Goal: Task Accomplishment & Management: Manage account settings

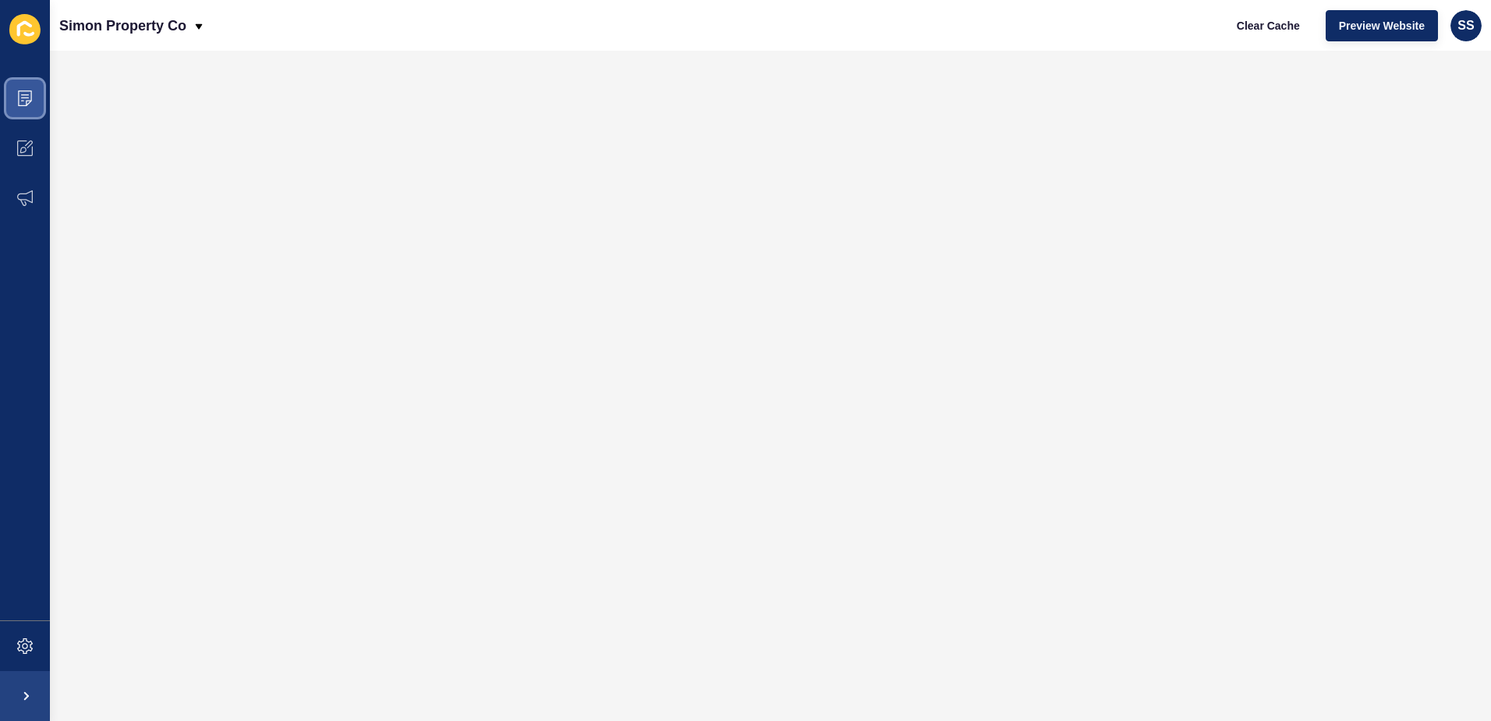
click at [11, 90] on span at bounding box center [25, 98] width 50 height 50
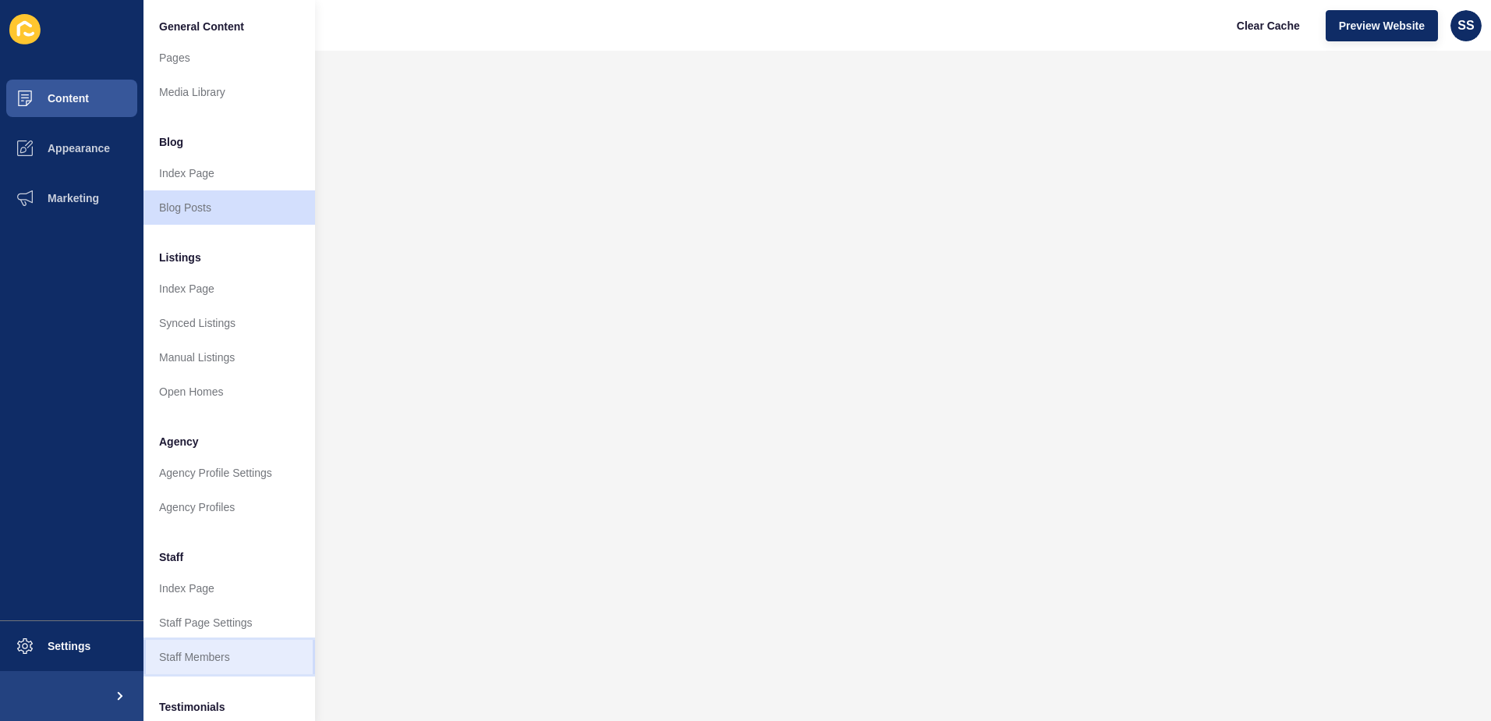
click at [232, 649] on link "Staff Members" at bounding box center [230, 657] width 172 height 34
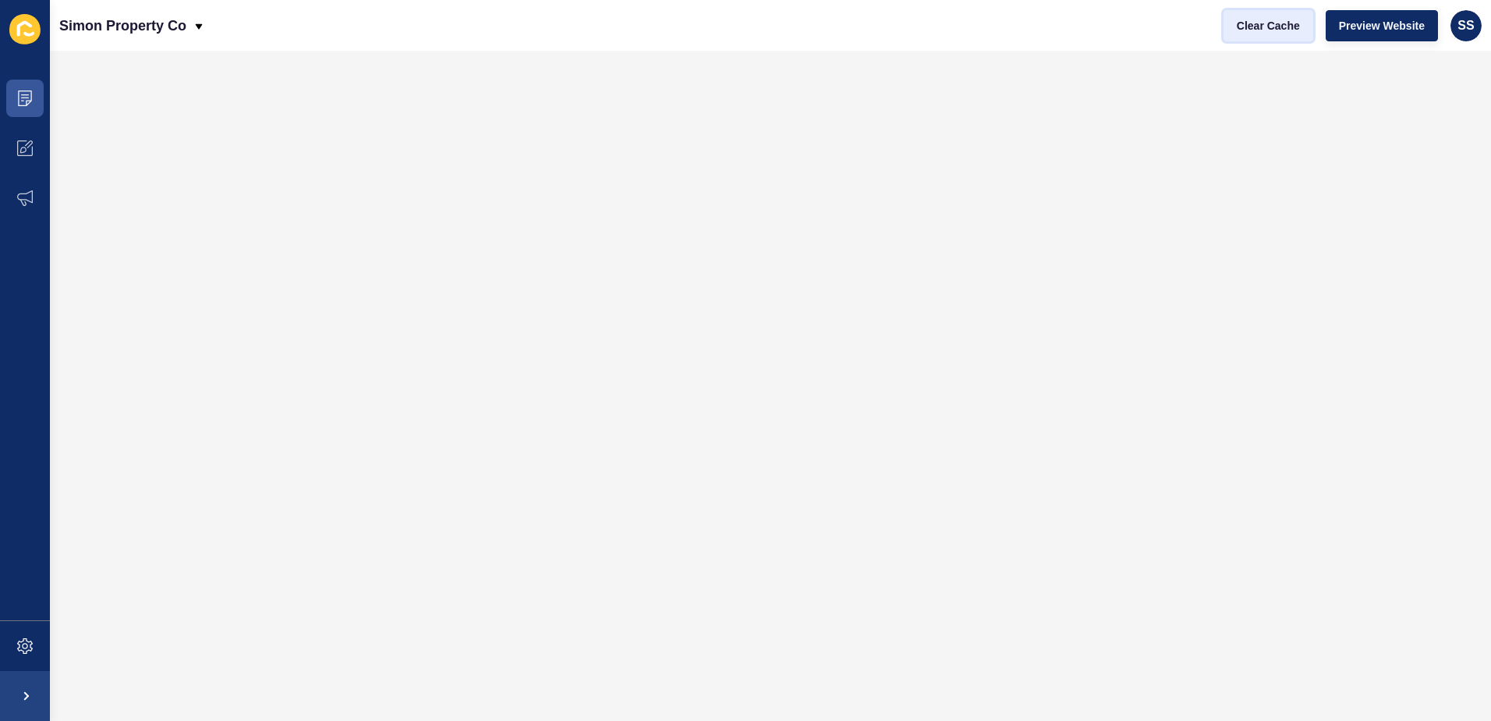
click at [1254, 24] on span "Clear Cache" at bounding box center [1268, 26] width 63 height 16
click at [1464, 23] on span "SS" at bounding box center [1466, 26] width 16 height 16
click at [1420, 137] on link "Logout" at bounding box center [1428, 130] width 115 height 34
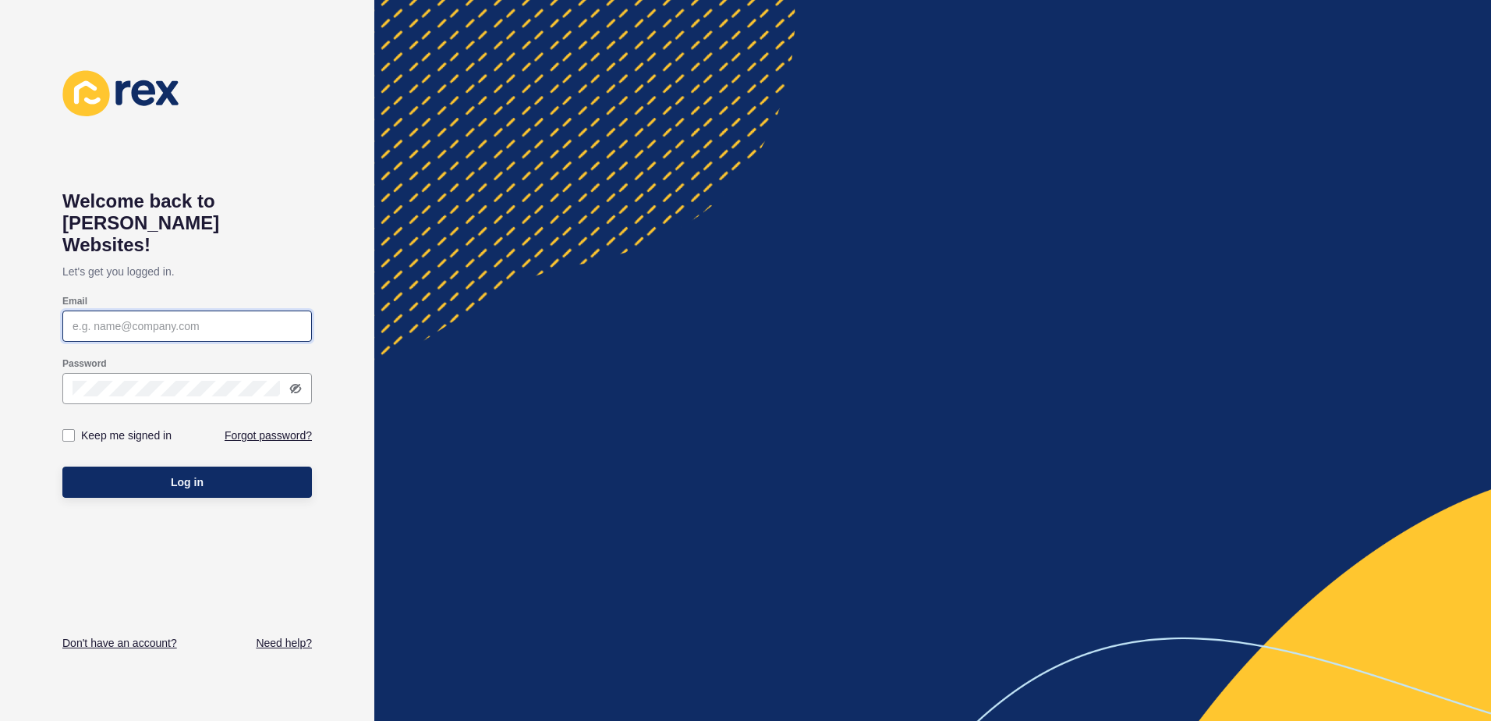
type input "simon@simonpropertyco.au"
